Goal: Navigation & Orientation: Find specific page/section

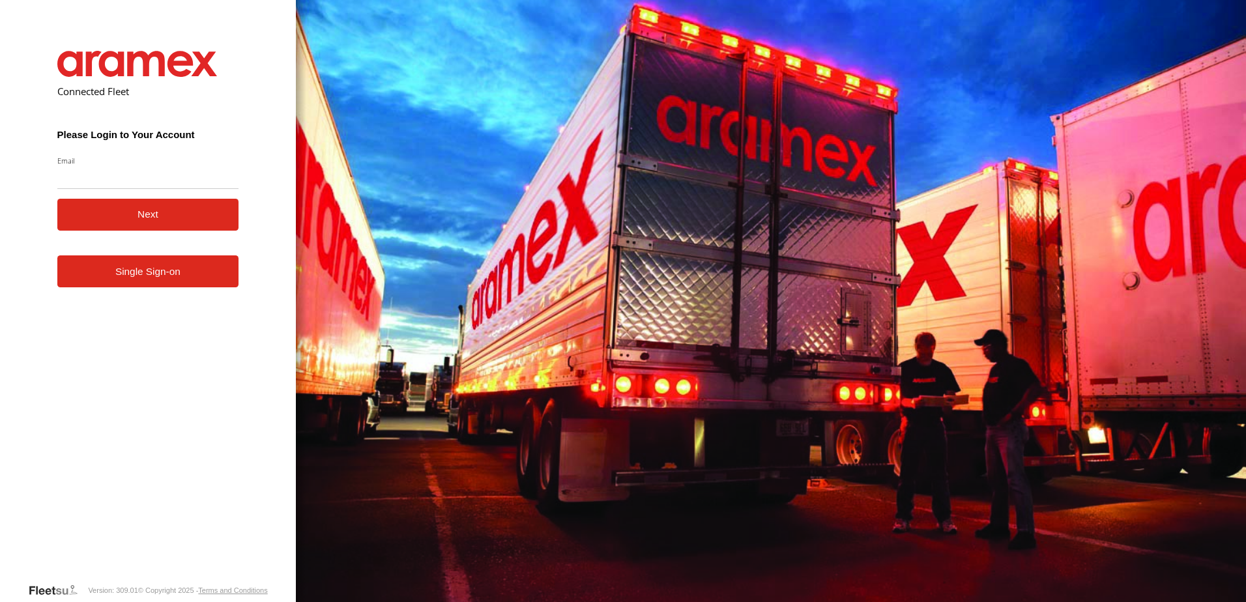
click at [167, 279] on link "Single Sign-on" at bounding box center [148, 271] width 182 height 32
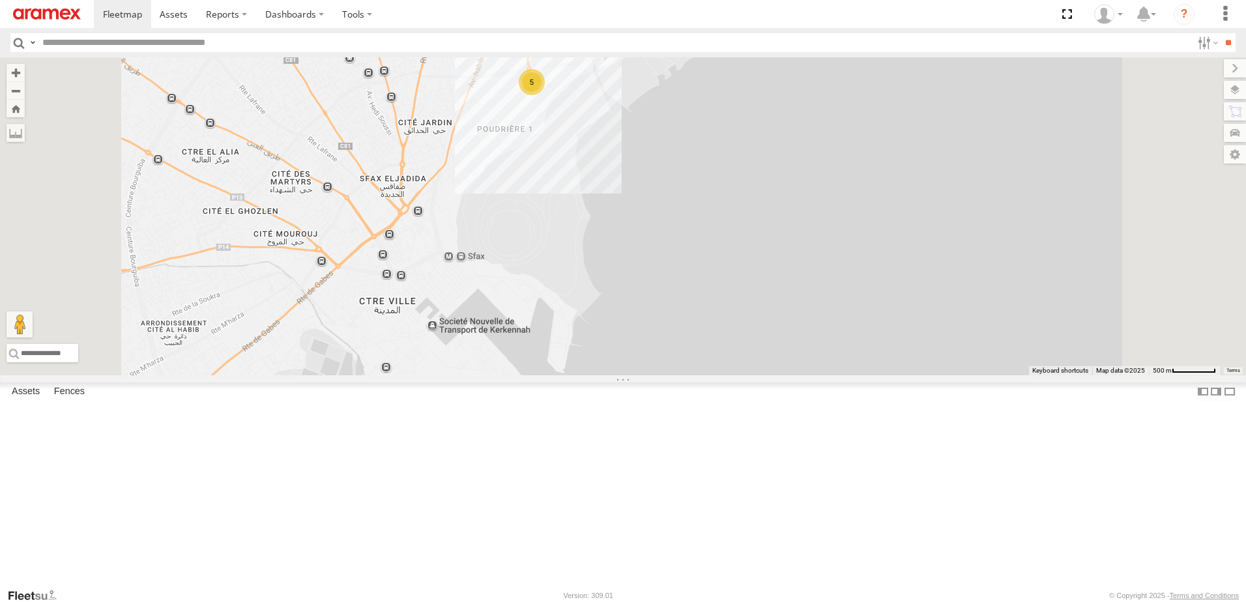
drag, startPoint x: 755, startPoint y: 358, endPoint x: 747, endPoint y: 122, distance: 236.0
click at [747, 122] on div "231 TU 3161 5" at bounding box center [623, 216] width 1246 height 318
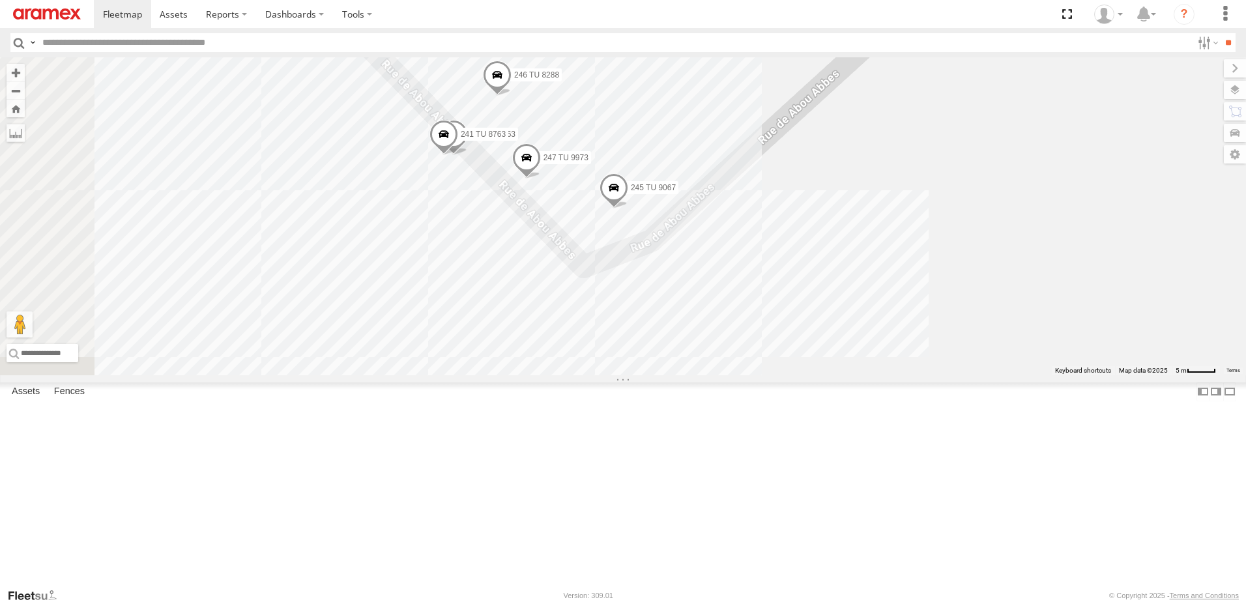
drag, startPoint x: 762, startPoint y: 274, endPoint x: 818, endPoint y: 231, distance: 70.6
click at [818, 231] on div "231 TU 3161 245 TU 9067 247 TU 9973 246 TU 8288 245 TU 9063 241 TU 8763" at bounding box center [623, 216] width 1246 height 318
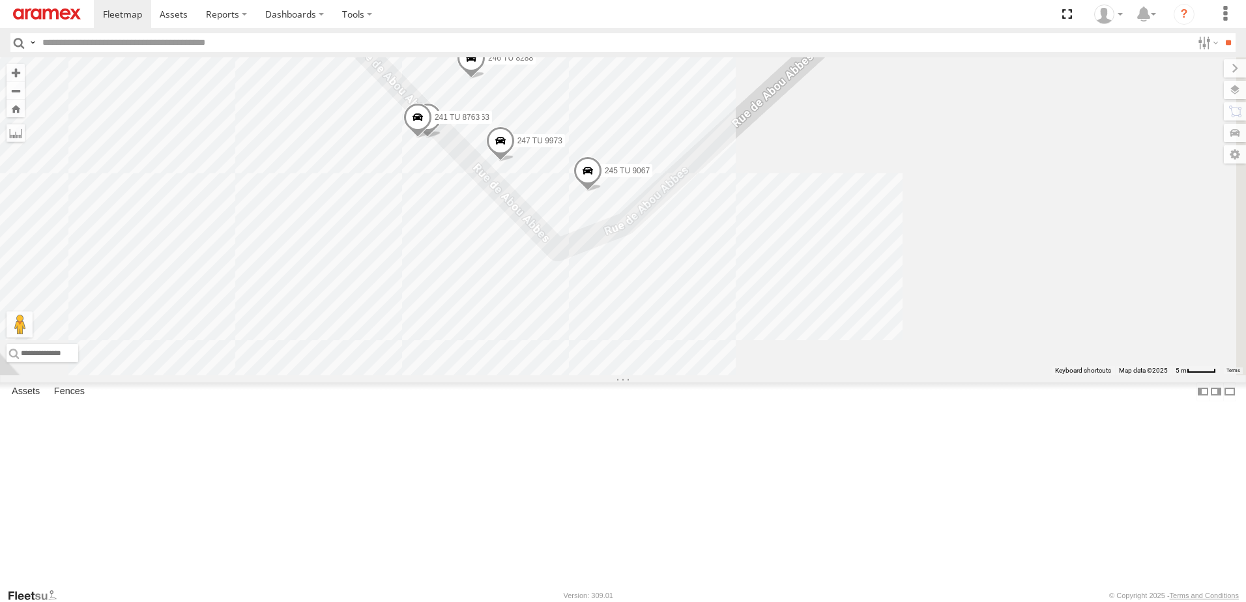
drag, startPoint x: 797, startPoint y: 242, endPoint x: 819, endPoint y: 160, distance: 84.9
click at [819, 160] on div "231 TU 3161 245 TU 9067 247 TU 9973 246 TU 8288 245 TU 9063 241 TU 8763" at bounding box center [623, 216] width 1246 height 318
